Goal: Information Seeking & Learning: Learn about a topic

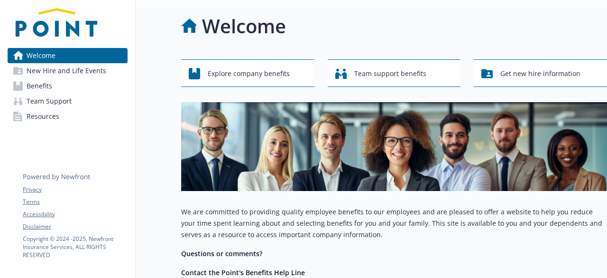
click at [81, 72] on span "New Hire and Life Events" at bounding box center [67, 70] width 80 height 15
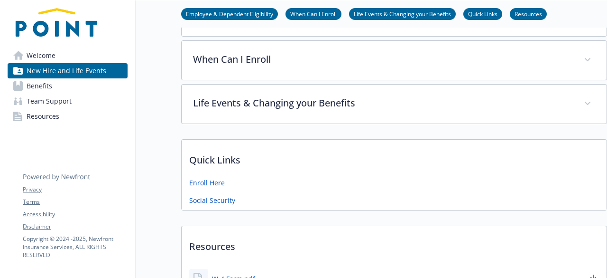
scroll to position [190, 0]
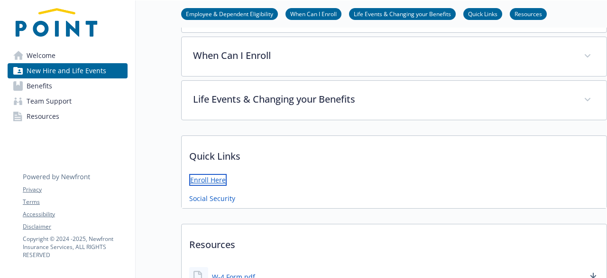
click at [209, 176] on link "Enroll Here" at bounding box center [207, 180] width 37 height 12
click at [57, 51] on link "Welcome" at bounding box center [68, 55] width 120 height 15
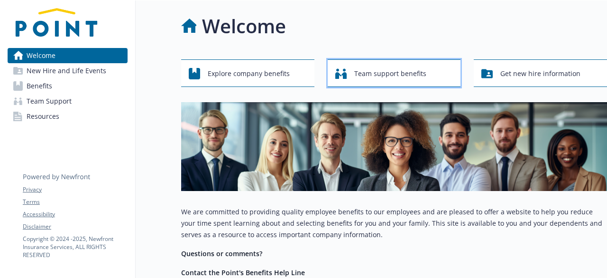
click at [364, 79] on span "Team support benefits" at bounding box center [390, 74] width 72 height 18
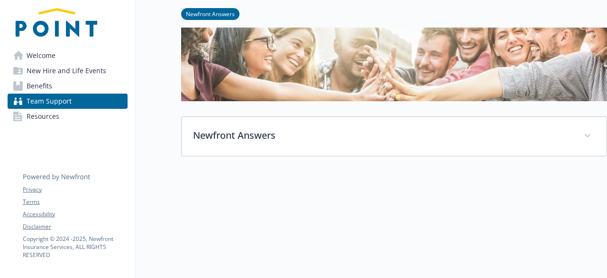
scroll to position [139, 0]
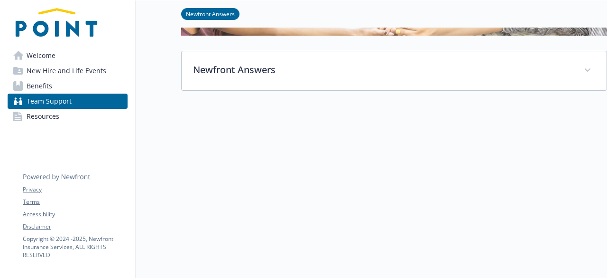
click at [47, 84] on span "Benefits" at bounding box center [40, 85] width 26 height 15
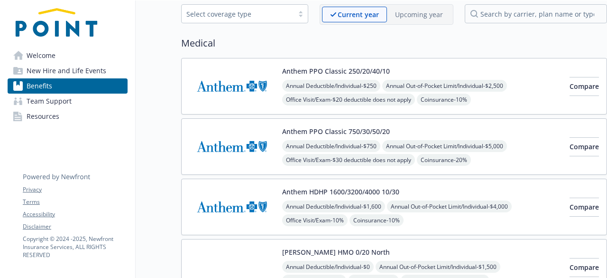
scroll to position [95, 0]
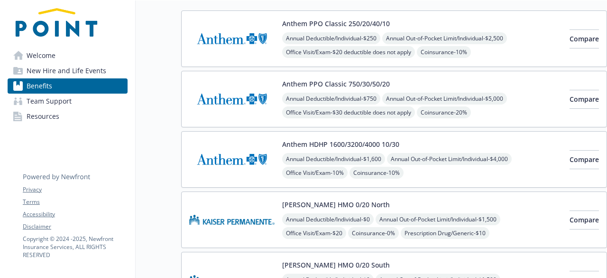
click at [251, 219] on img at bounding box center [231, 219] width 85 height 40
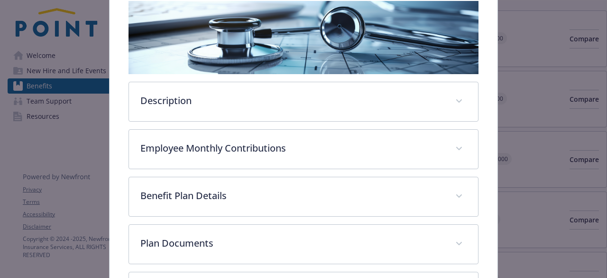
scroll to position [171, 0]
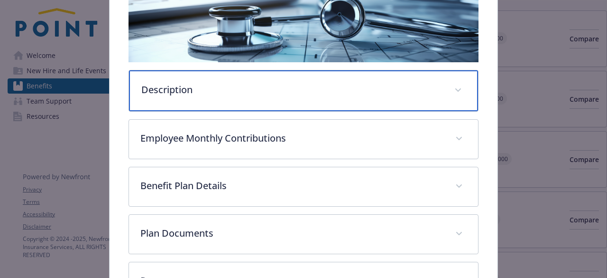
click at [232, 96] on div "Description" at bounding box center [303, 90] width 349 height 41
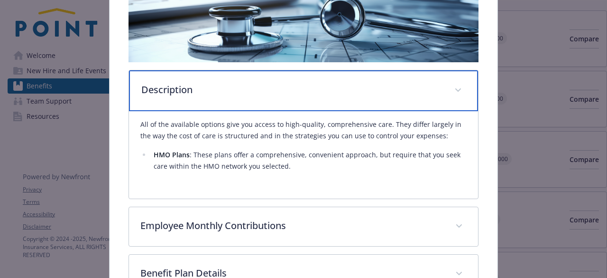
click at [231, 96] on div "Description" at bounding box center [303, 90] width 349 height 41
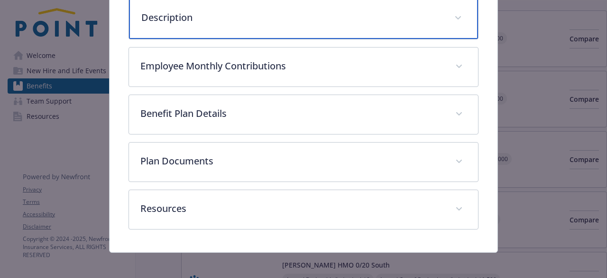
scroll to position [245, 0]
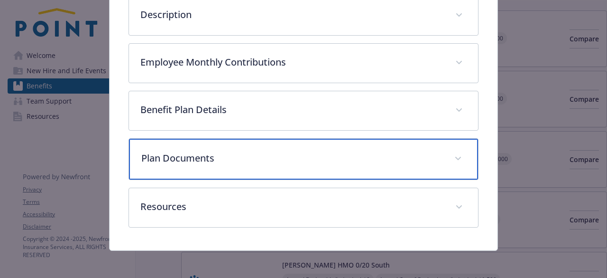
click at [207, 158] on p "Plan Documents" at bounding box center [291, 158] width 301 height 14
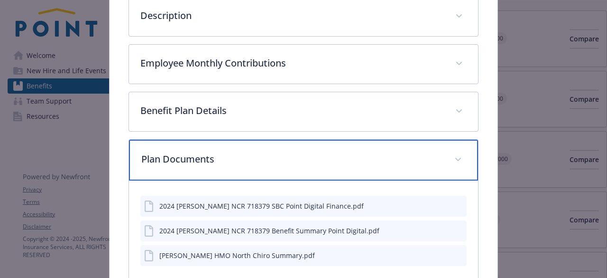
click at [207, 158] on p "Plan Documents" at bounding box center [291, 159] width 301 height 14
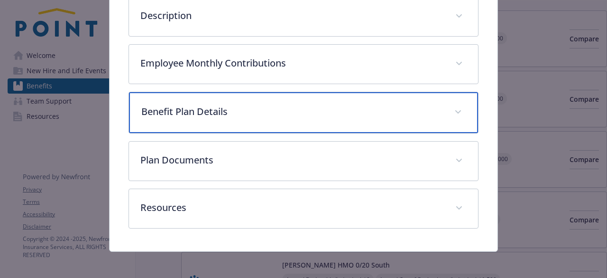
click at [204, 114] on p "Benefit Plan Details" at bounding box center [291, 111] width 301 height 14
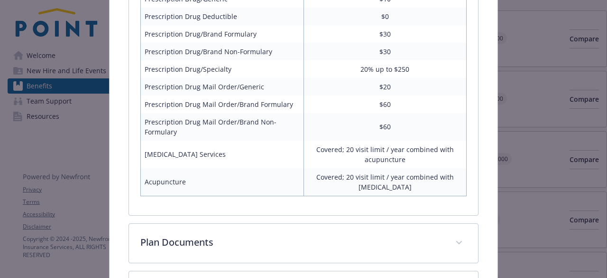
scroll to position [291, 0]
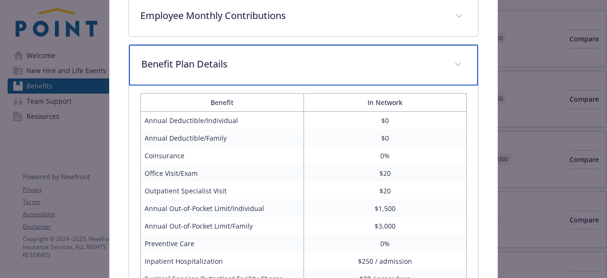
click at [230, 71] on div "Benefit Plan Details" at bounding box center [303, 65] width 349 height 41
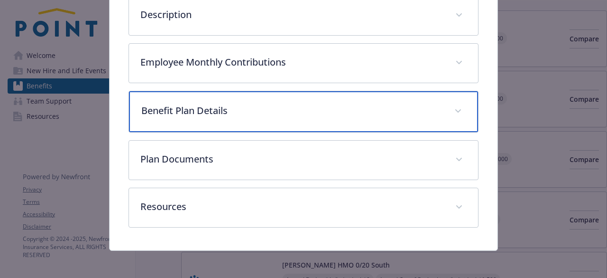
scroll to position [150, 0]
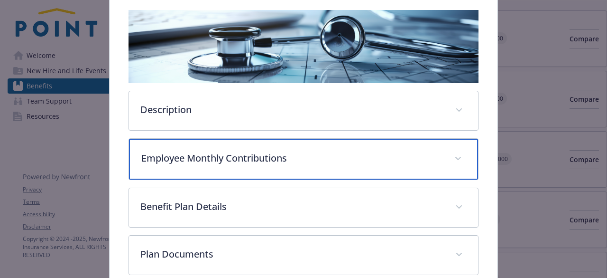
click at [238, 152] on p "Employee Monthly Contributions" at bounding box center [291, 158] width 301 height 14
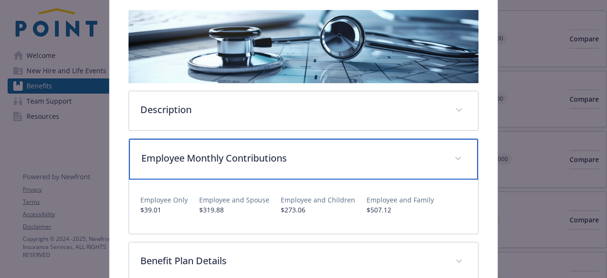
click at [429, 162] on p "Employee Monthly Contributions" at bounding box center [291, 158] width 301 height 14
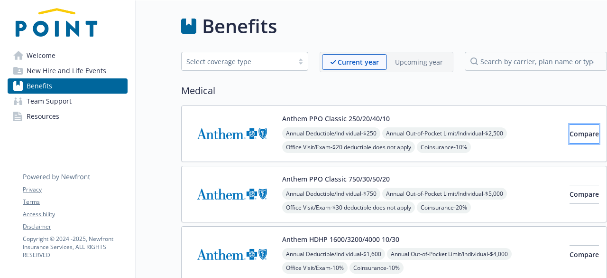
click at [570, 131] on span "Compare" at bounding box center [584, 133] width 29 height 9
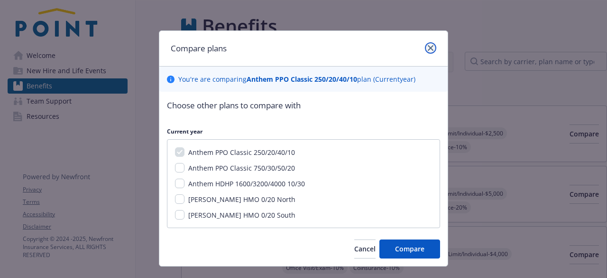
click at [429, 48] on icon "close" at bounding box center [431, 48] width 6 height 6
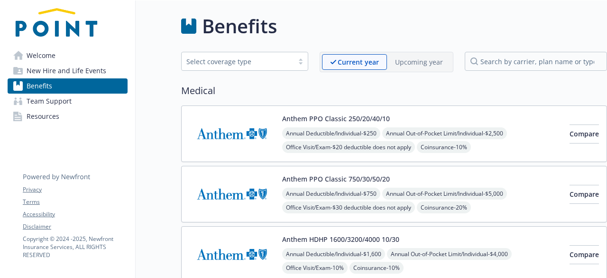
click at [242, 132] on img at bounding box center [231, 133] width 85 height 40
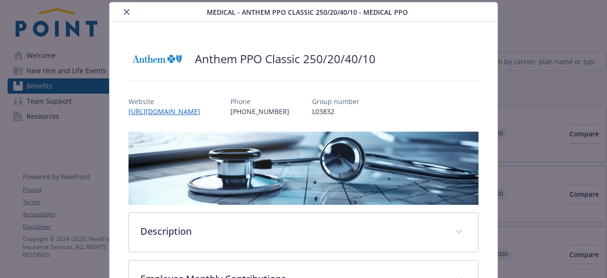
scroll to position [123, 0]
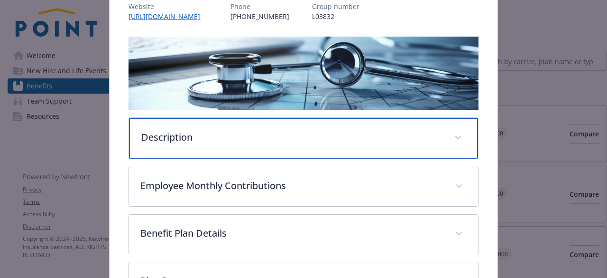
click at [218, 148] on div "Description" at bounding box center [303, 138] width 349 height 41
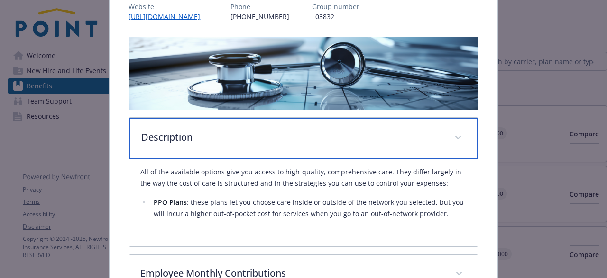
click at [218, 148] on div "Description" at bounding box center [303, 138] width 349 height 41
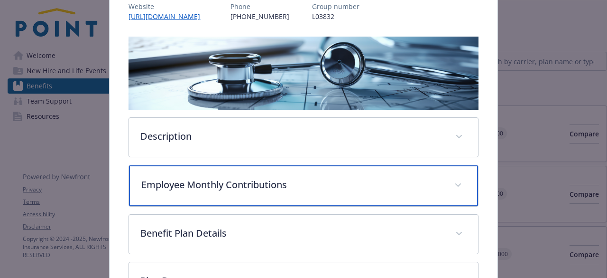
click at [208, 186] on p "Employee Monthly Contributions" at bounding box center [291, 184] width 301 height 14
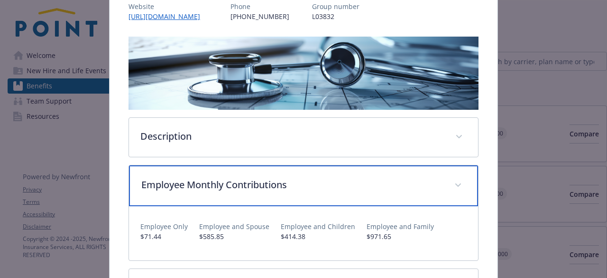
click at [208, 186] on p "Employee Monthly Contributions" at bounding box center [291, 184] width 301 height 14
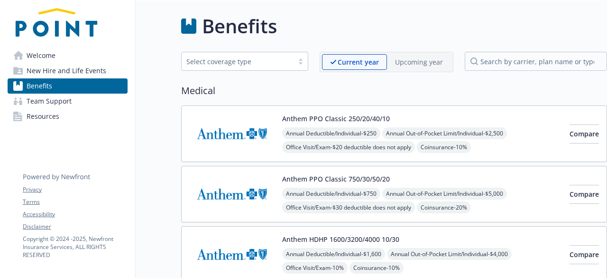
click at [221, 193] on img at bounding box center [231, 194] width 85 height 40
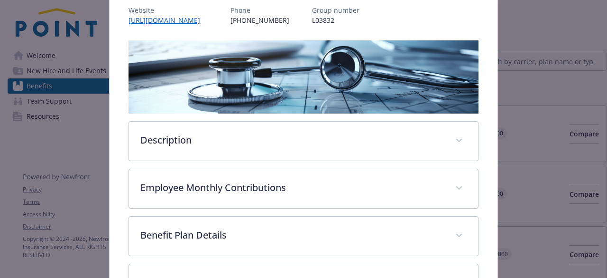
scroll to position [123, 0]
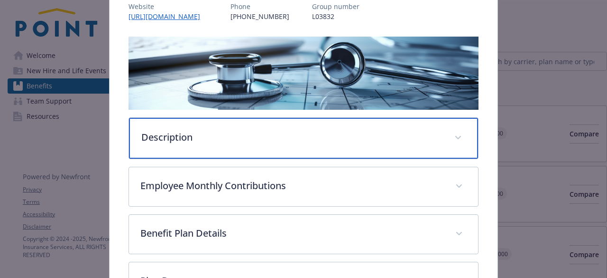
click at [210, 141] on p "Description" at bounding box center [291, 137] width 301 height 14
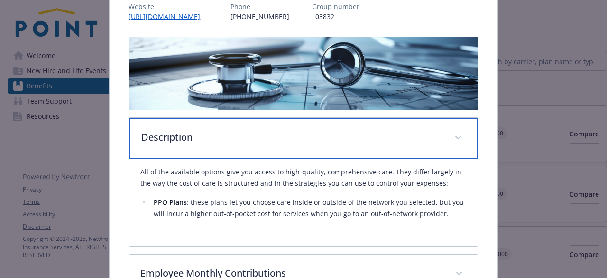
click at [210, 141] on p "Description" at bounding box center [291, 137] width 301 height 14
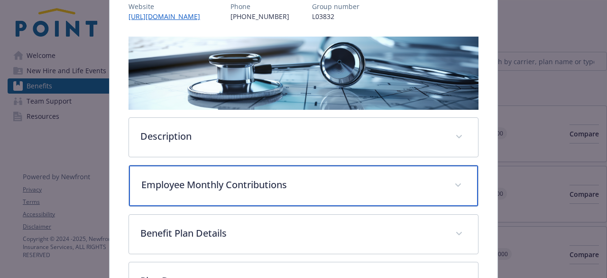
click at [194, 188] on p "Employee Monthly Contributions" at bounding box center [291, 184] width 301 height 14
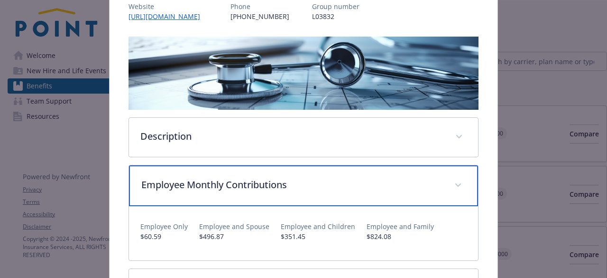
click at [194, 188] on p "Employee Monthly Contributions" at bounding box center [291, 184] width 301 height 14
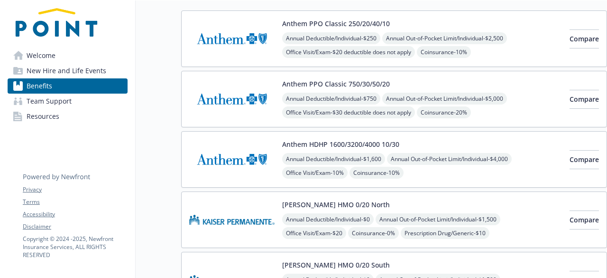
click at [239, 153] on img at bounding box center [231, 159] width 85 height 40
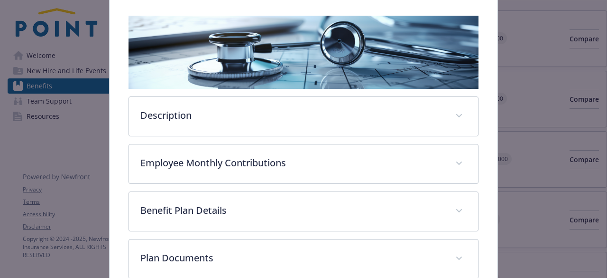
scroll to position [171, 0]
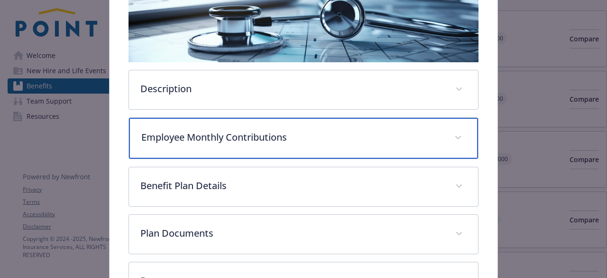
click at [177, 137] on p "Employee Monthly Contributions" at bounding box center [291, 137] width 301 height 14
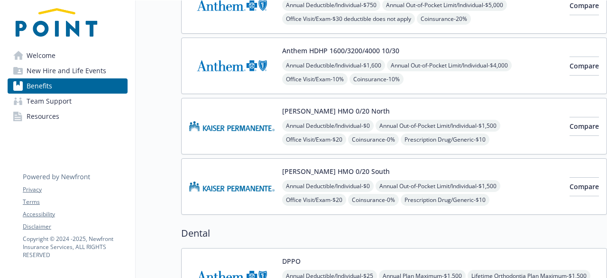
scroll to position [190, 0]
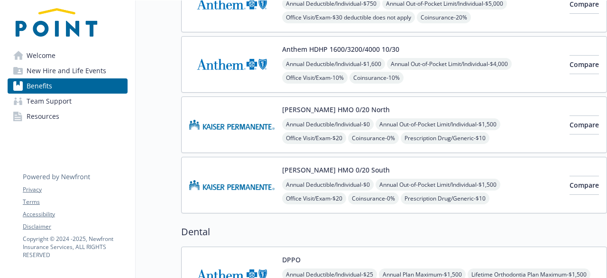
click at [237, 120] on img at bounding box center [231, 124] width 85 height 40
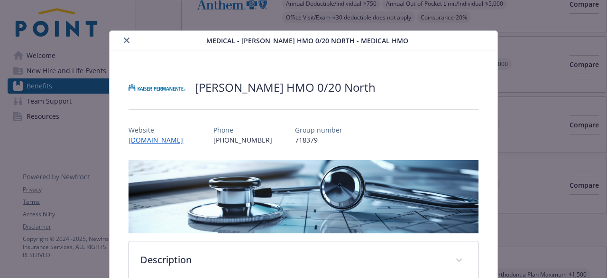
scroll to position [28, 0]
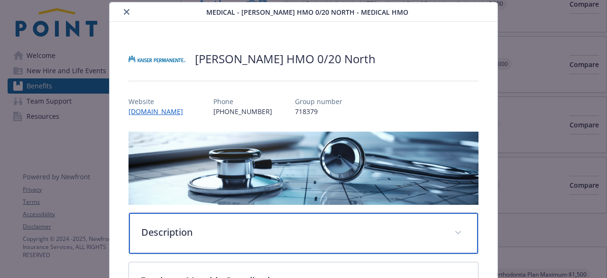
click at [176, 235] on p "Description" at bounding box center [291, 232] width 301 height 14
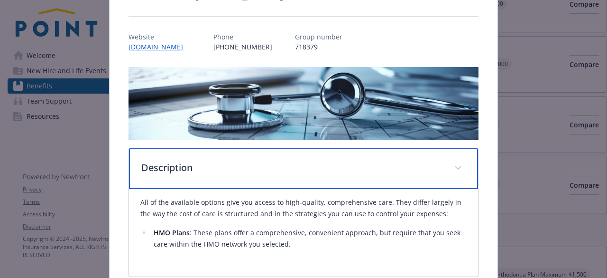
scroll to position [171, 0]
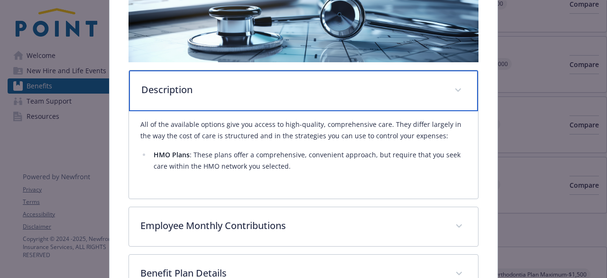
click at [206, 101] on div "Description" at bounding box center [303, 90] width 349 height 41
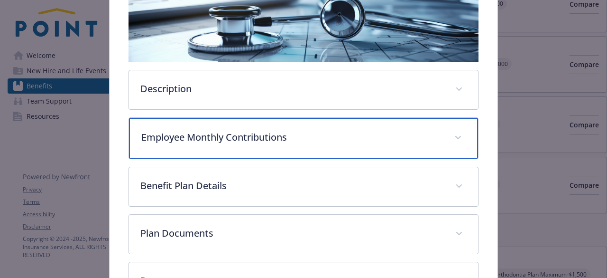
click at [169, 153] on div "Employee Monthly Contributions" at bounding box center [303, 138] width 349 height 41
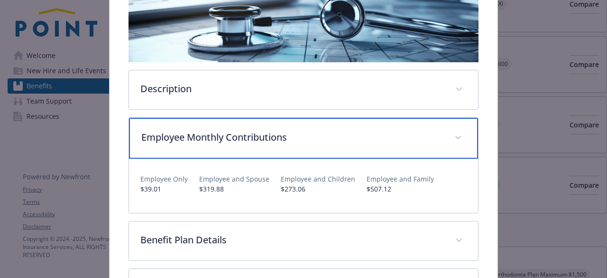
click at [170, 140] on p "Employee Monthly Contributions" at bounding box center [291, 137] width 301 height 14
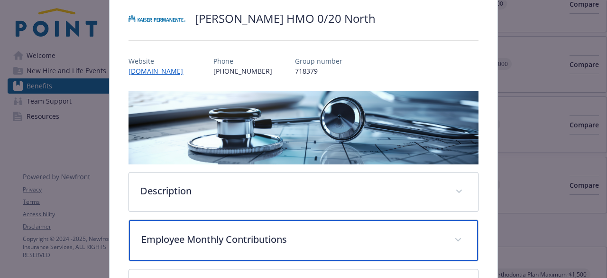
scroll to position [0, 0]
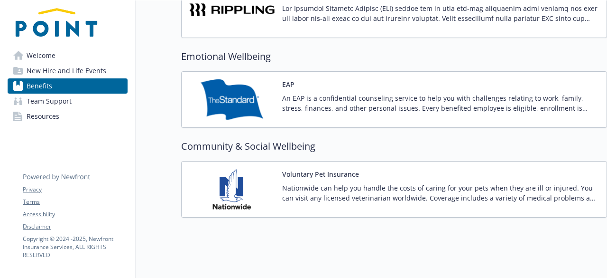
scroll to position [1153, 0]
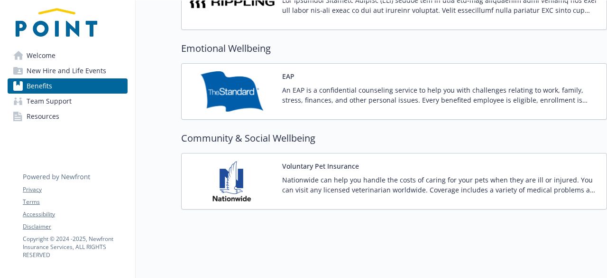
click at [57, 101] on span "Team Support" at bounding box center [49, 100] width 45 height 15
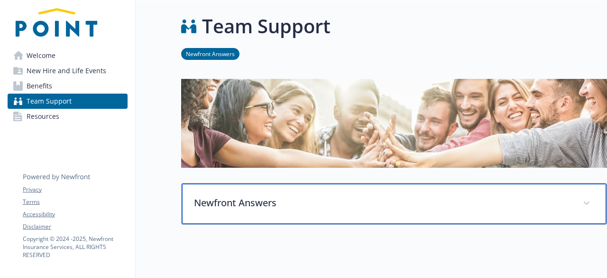
click at [276, 207] on p "Newfront Answers" at bounding box center [383, 202] width 378 height 14
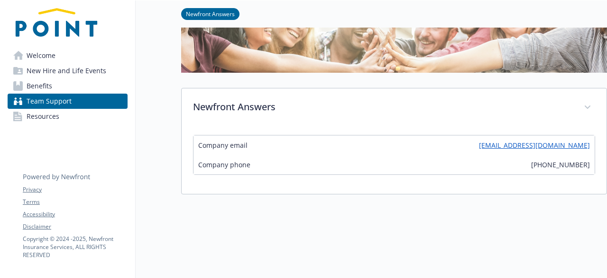
click at [47, 89] on span "Benefits" at bounding box center [40, 85] width 26 height 15
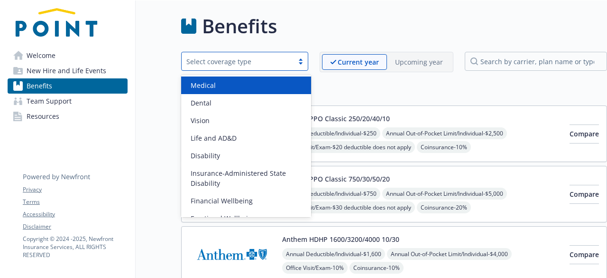
click at [249, 60] on div "Select coverage type" at bounding box center [237, 61] width 102 height 10
click at [242, 63] on div "Select coverage type" at bounding box center [237, 61] width 102 height 10
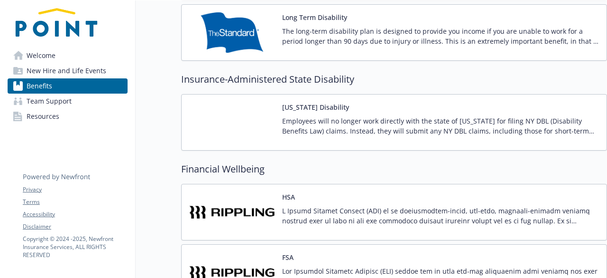
scroll to position [868, 0]
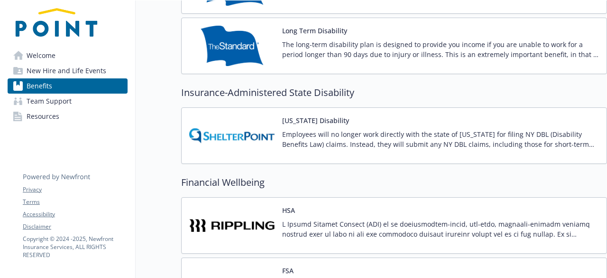
click at [37, 101] on span "Team Support" at bounding box center [49, 100] width 45 height 15
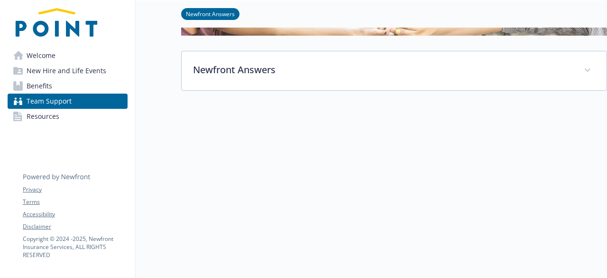
click at [32, 120] on span "Resources" at bounding box center [43, 116] width 33 height 15
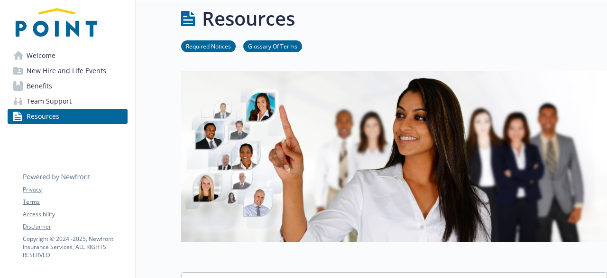
scroll to position [139, 0]
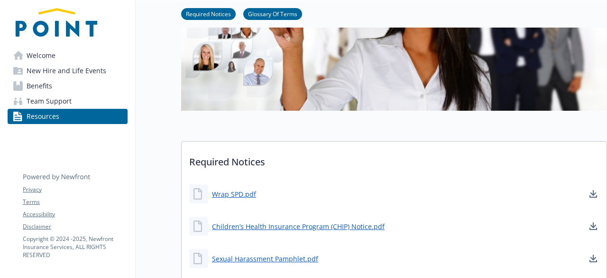
click at [48, 71] on span "New Hire and Life Events" at bounding box center [67, 70] width 80 height 15
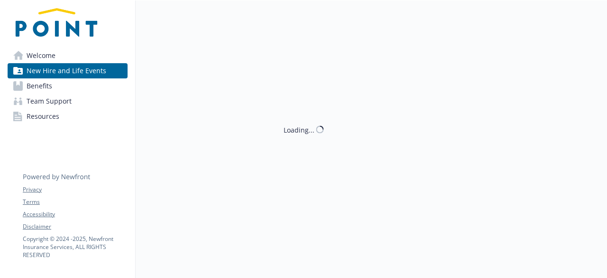
scroll to position [139, 0]
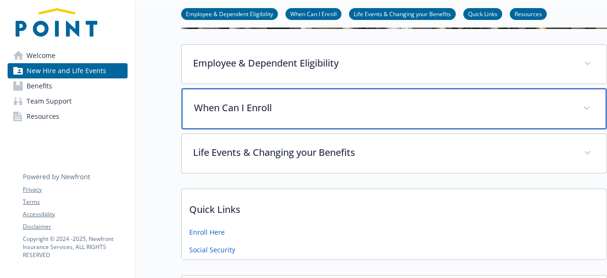
click at [245, 108] on p "When Can I Enroll" at bounding box center [383, 108] width 378 height 14
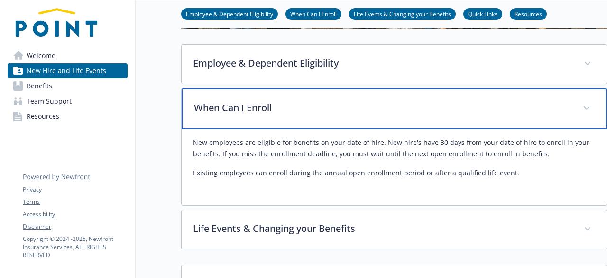
click at [244, 108] on p "When Can I Enroll" at bounding box center [383, 108] width 378 height 14
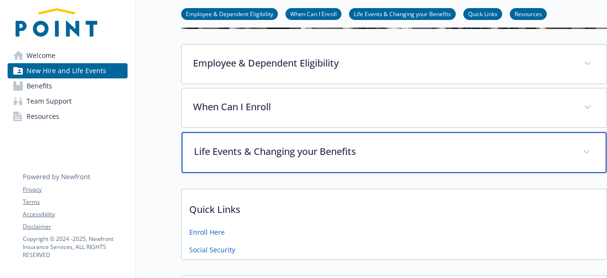
click at [241, 150] on p "Life Events & Changing your Benefits" at bounding box center [383, 151] width 378 height 14
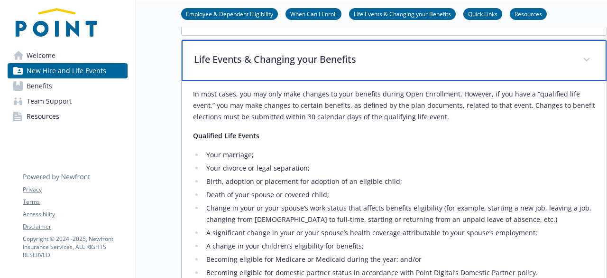
scroll to position [233, 0]
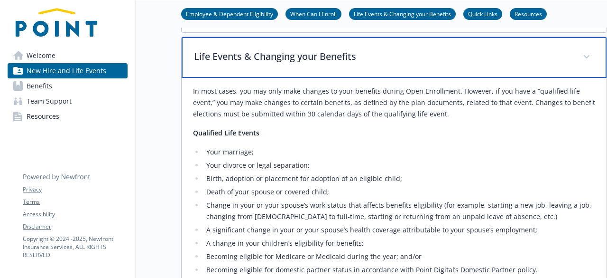
click at [232, 63] on p "Life Events & Changing your Benefits" at bounding box center [383, 56] width 378 height 14
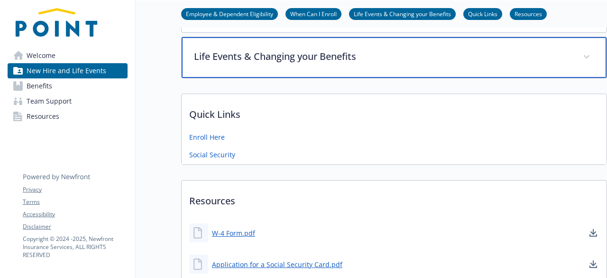
scroll to position [91, 0]
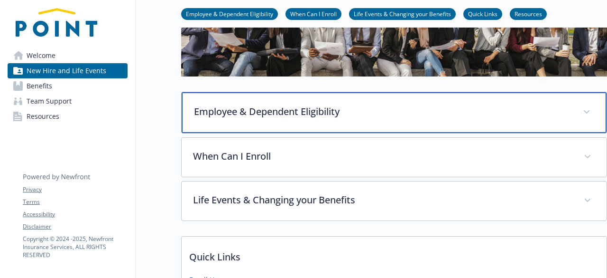
click at [218, 110] on p "Employee & Dependent Eligibility" at bounding box center [383, 111] width 378 height 14
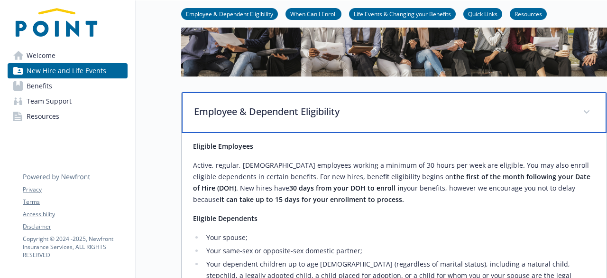
click at [218, 110] on p "Employee & Dependent Eligibility" at bounding box center [383, 111] width 378 height 14
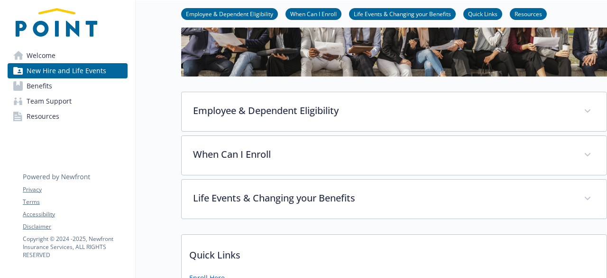
click at [39, 54] on span "Welcome" at bounding box center [41, 55] width 29 height 15
